Goal: Use online tool/utility

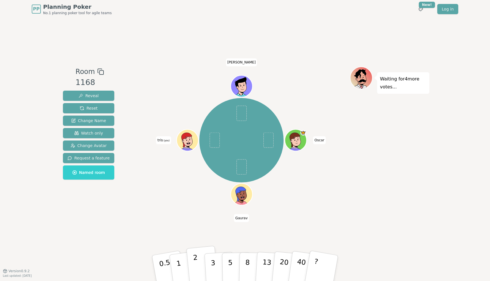
click at [194, 260] on p "2" at bounding box center [196, 269] width 7 height 31
click at [178, 266] on p "1" at bounding box center [179, 269] width 9 height 31
click at [179, 259] on button "1" at bounding box center [185, 268] width 34 height 46
click at [212, 264] on p "3" at bounding box center [213, 268] width 6 height 31
click at [214, 260] on p "3" at bounding box center [213, 268] width 6 height 31
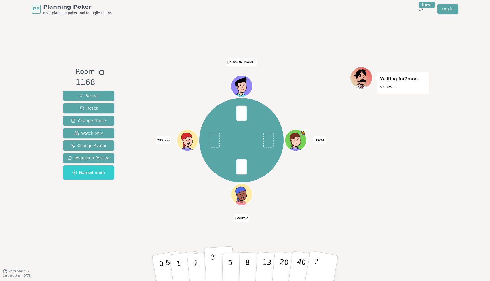
click at [212, 267] on p "3" at bounding box center [213, 268] width 6 height 31
click at [213, 266] on p "3" at bounding box center [213, 268] width 6 height 31
click at [198, 256] on button "2" at bounding box center [202, 268] width 32 height 45
click at [212, 264] on p "3" at bounding box center [213, 268] width 6 height 31
click at [211, 258] on p "3" at bounding box center [213, 268] width 6 height 31
